Goal: Book appointment/travel/reservation

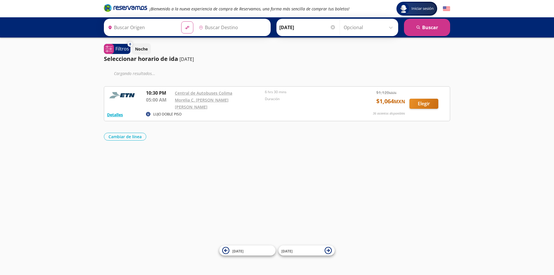
type input "[GEOGRAPHIC_DATA], [GEOGRAPHIC_DATA]"
type input "Colima, Colima"
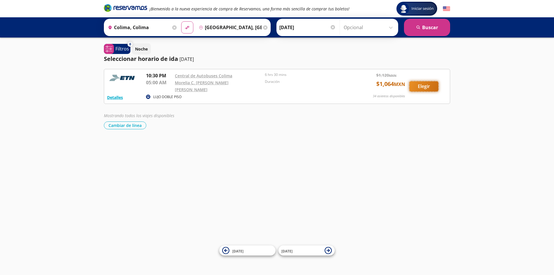
click at [414, 87] on button "Elegir" at bounding box center [424, 86] width 29 height 10
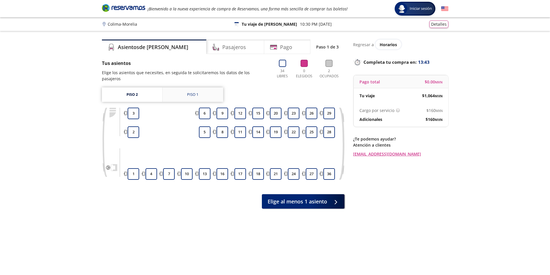
click at [193, 92] on div "Piso 1" at bounding box center [192, 95] width 11 height 6
